Goal: Navigation & Orientation: Find specific page/section

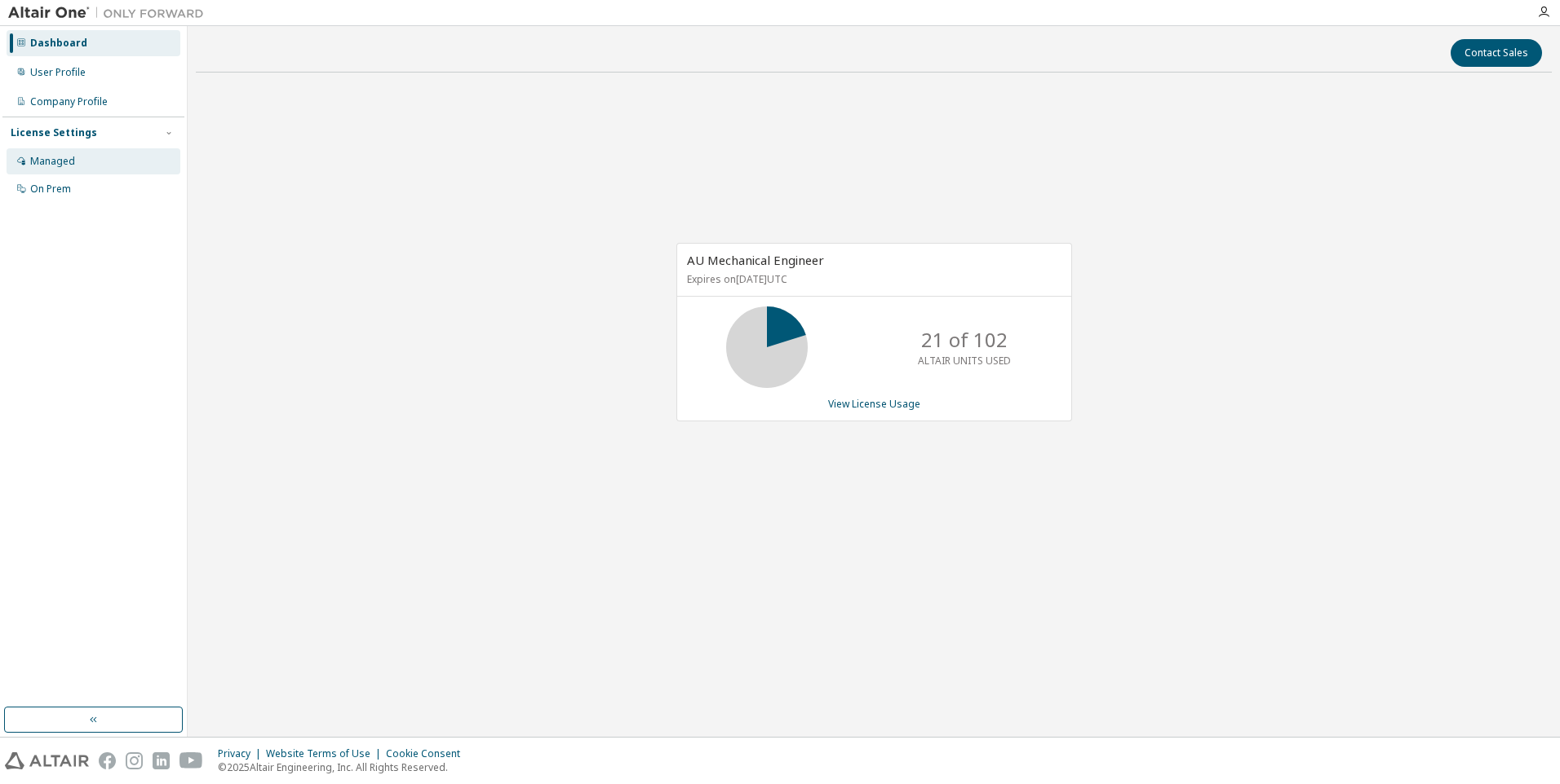
click at [82, 163] on div "Managed" at bounding box center [93, 162] width 174 height 26
